Goal: Task Accomplishment & Management: Manage account settings

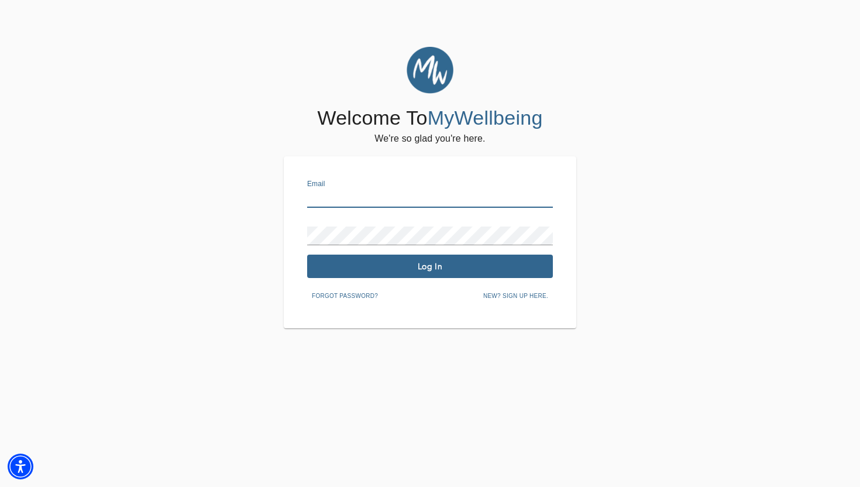
click at [403, 195] on input "text" at bounding box center [430, 198] width 246 height 19
type input "[PERSON_NAME][EMAIL_ADDRESS][DOMAIN_NAME]"
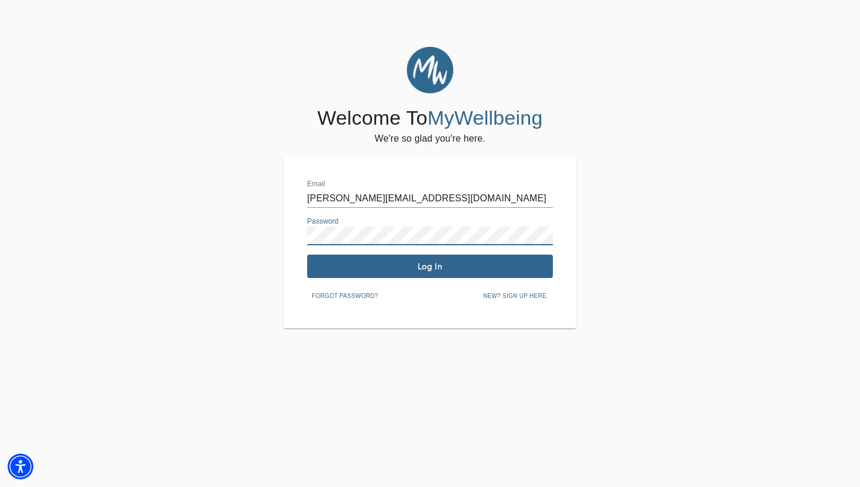
click at [442, 260] on button "Log In" at bounding box center [430, 265] width 246 height 23
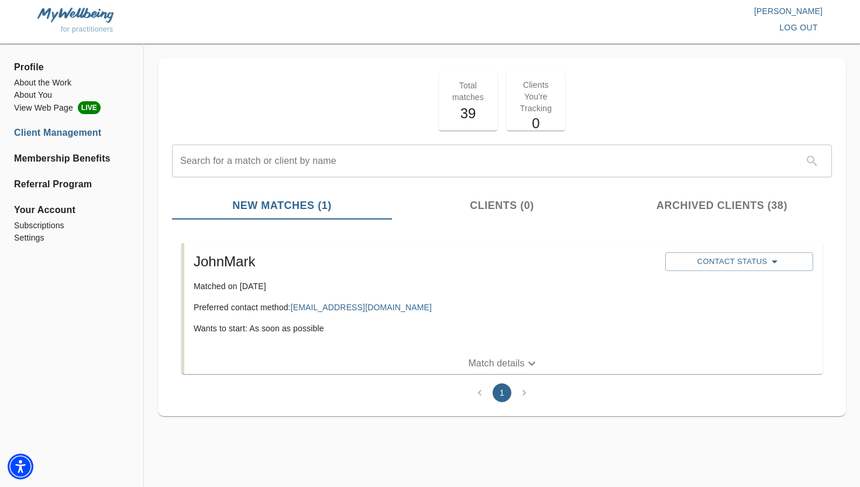
click at [698, 249] on div "Contact Status" at bounding box center [738, 297] width 157 height 101
click at [697, 254] on span "Contact Status" at bounding box center [739, 261] width 136 height 14
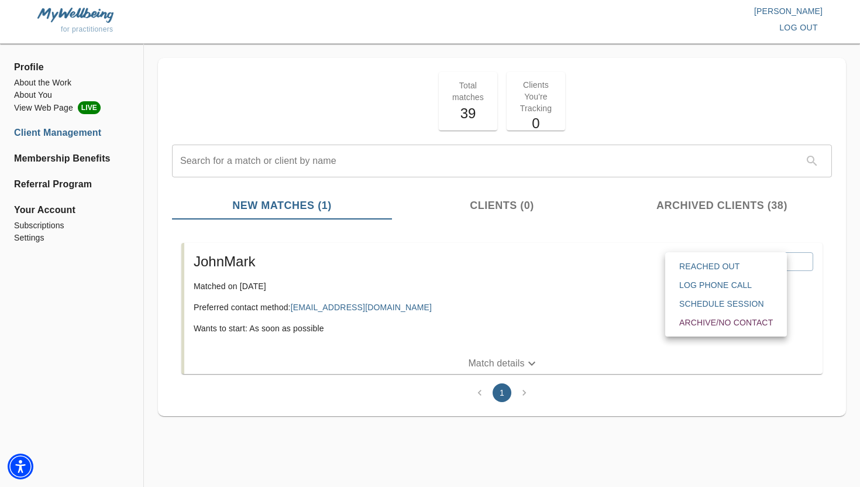
click at [691, 270] on span "Reached Out" at bounding box center [726, 266] width 94 height 12
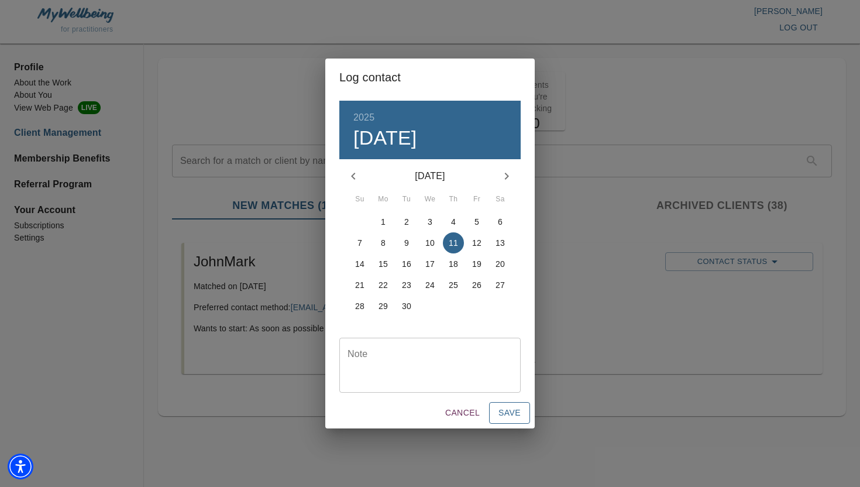
click at [503, 411] on span "Save" at bounding box center [509, 412] width 22 height 15
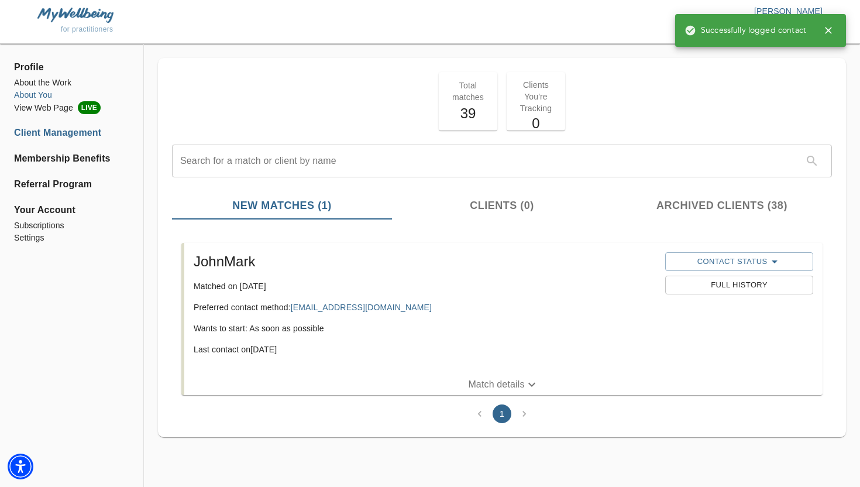
click at [43, 98] on li "About You" at bounding box center [71, 95] width 115 height 12
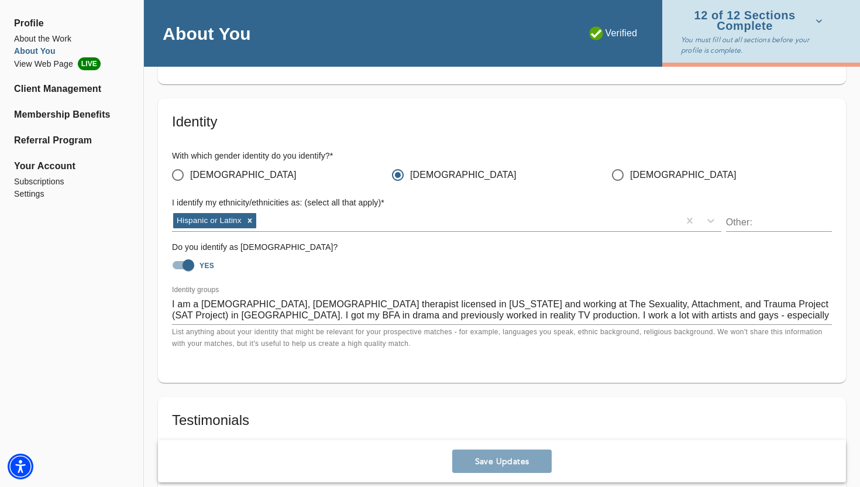
scroll to position [1067, 0]
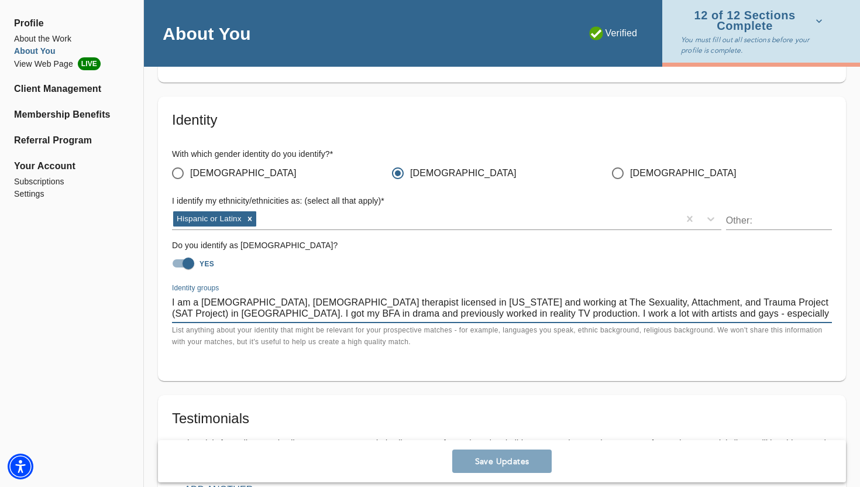
drag, startPoint x: 720, startPoint y: 316, endPoint x: 456, endPoint y: 311, distance: 263.8
click at [446, 311] on textarea "I am a [DEMOGRAPHIC_DATA], [DEMOGRAPHIC_DATA] therapist licensed in [US_STATE] …" at bounding box center [502, 308] width 660 height 22
click at [471, 311] on textarea "I am a [DEMOGRAPHIC_DATA], [DEMOGRAPHIC_DATA] therapist licensed in [US_STATE] …" at bounding box center [502, 308] width 660 height 22
drag, startPoint x: 528, startPoint y: 315, endPoint x: 719, endPoint y: 314, distance: 191.3
click at [719, 314] on textarea "I am a [DEMOGRAPHIC_DATA], [DEMOGRAPHIC_DATA] therapist licensed in [US_STATE] …" at bounding box center [502, 308] width 660 height 22
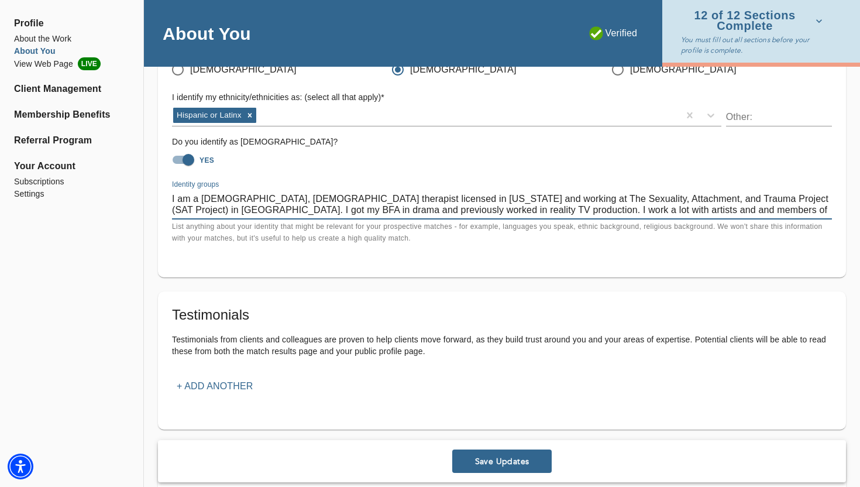
scroll to position [1207, 0]
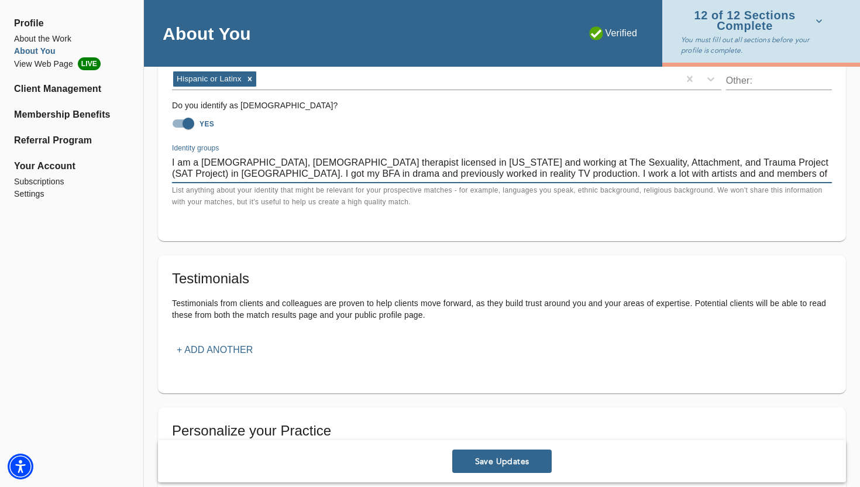
type textarea "I am a [DEMOGRAPHIC_DATA], [DEMOGRAPHIC_DATA] therapist licensed in [US_STATE] …"
click at [500, 457] on span "Save Updates" at bounding box center [502, 461] width 90 height 11
